Goal: Navigation & Orientation: Find specific page/section

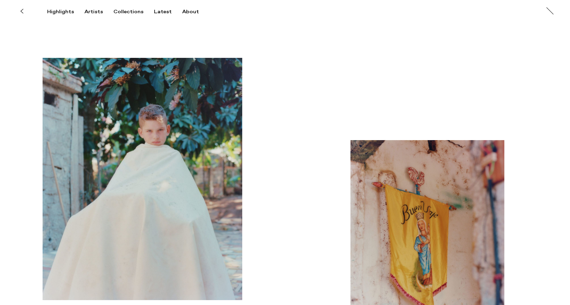
scroll to position [2093, 0]
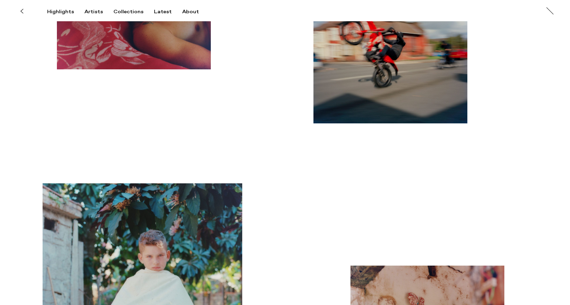
click at [23, 12] on icon at bounding box center [21, 11] width 3 height 6
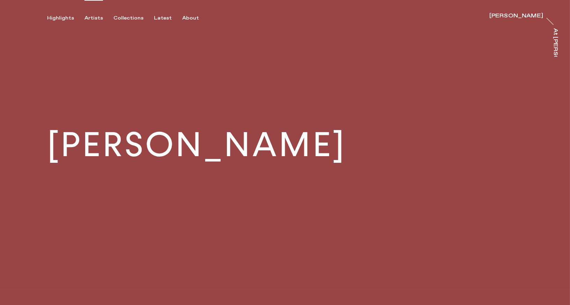
click at [93, 16] on div "Artists" at bounding box center [93, 18] width 18 height 6
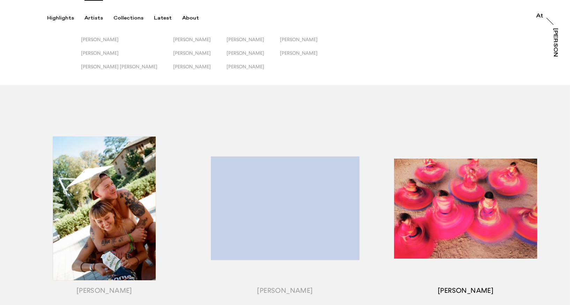
click at [489, 225] on div "button" at bounding box center [465, 218] width 181 height 218
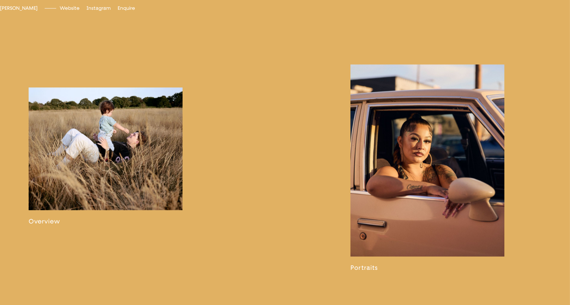
scroll to position [412, 0]
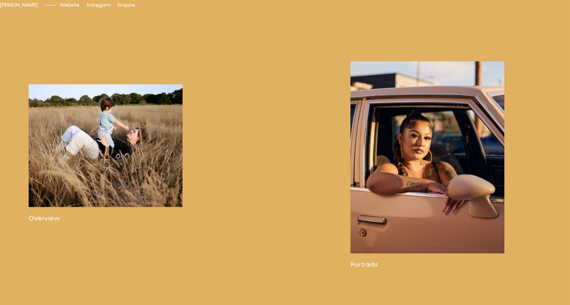
click at [107, 192] on link at bounding box center [106, 153] width 154 height 138
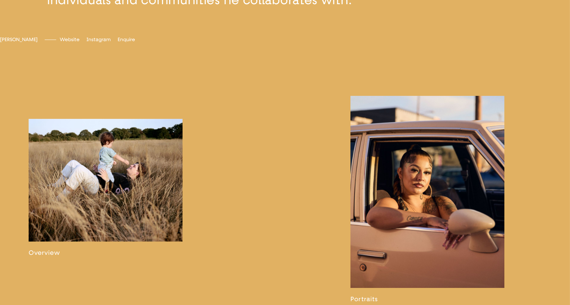
scroll to position [380, 0]
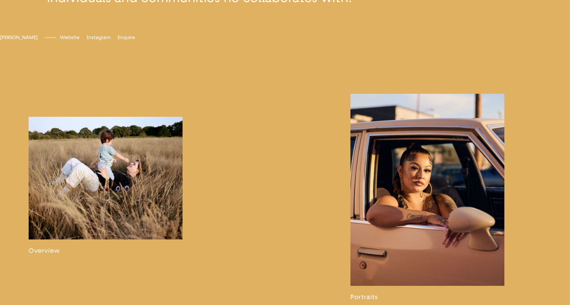
click at [373, 205] on link at bounding box center [427, 197] width 154 height 207
